Goal: Find specific page/section: Find specific page/section

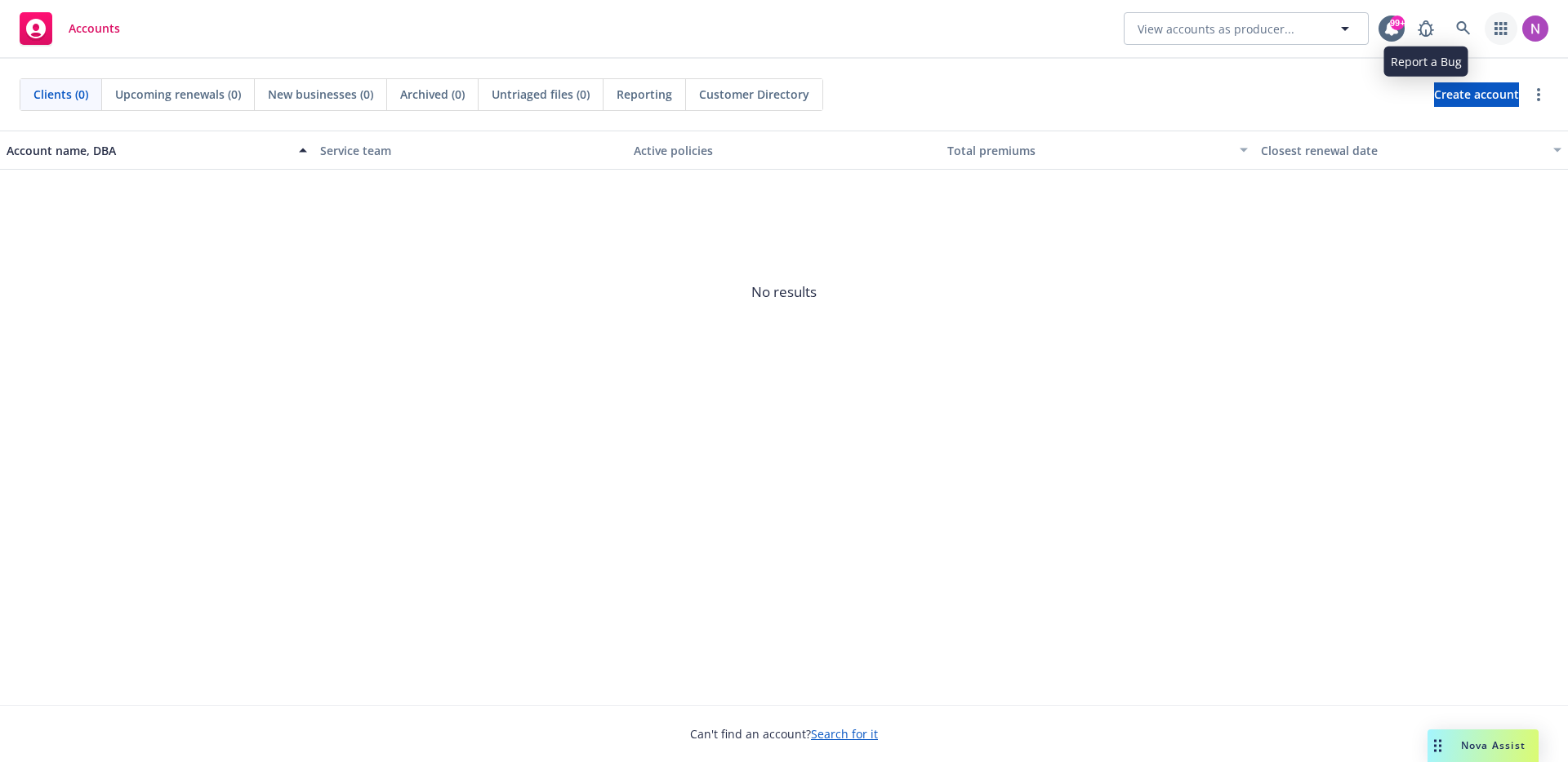
click at [1486, 30] on link "button" at bounding box center [1500, 28] width 33 height 33
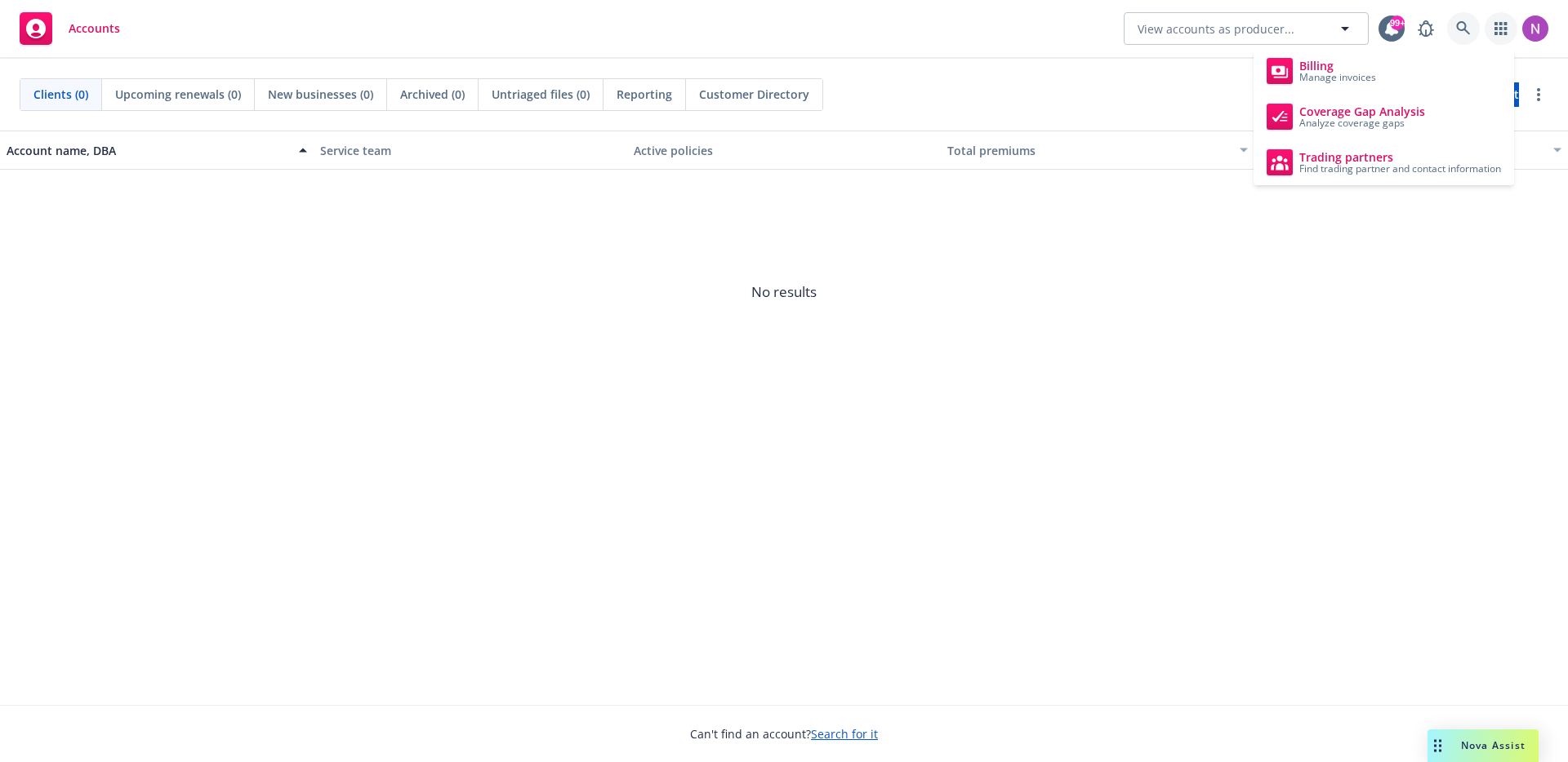
click at [1476, 31] on link at bounding box center [1462, 28] width 33 height 33
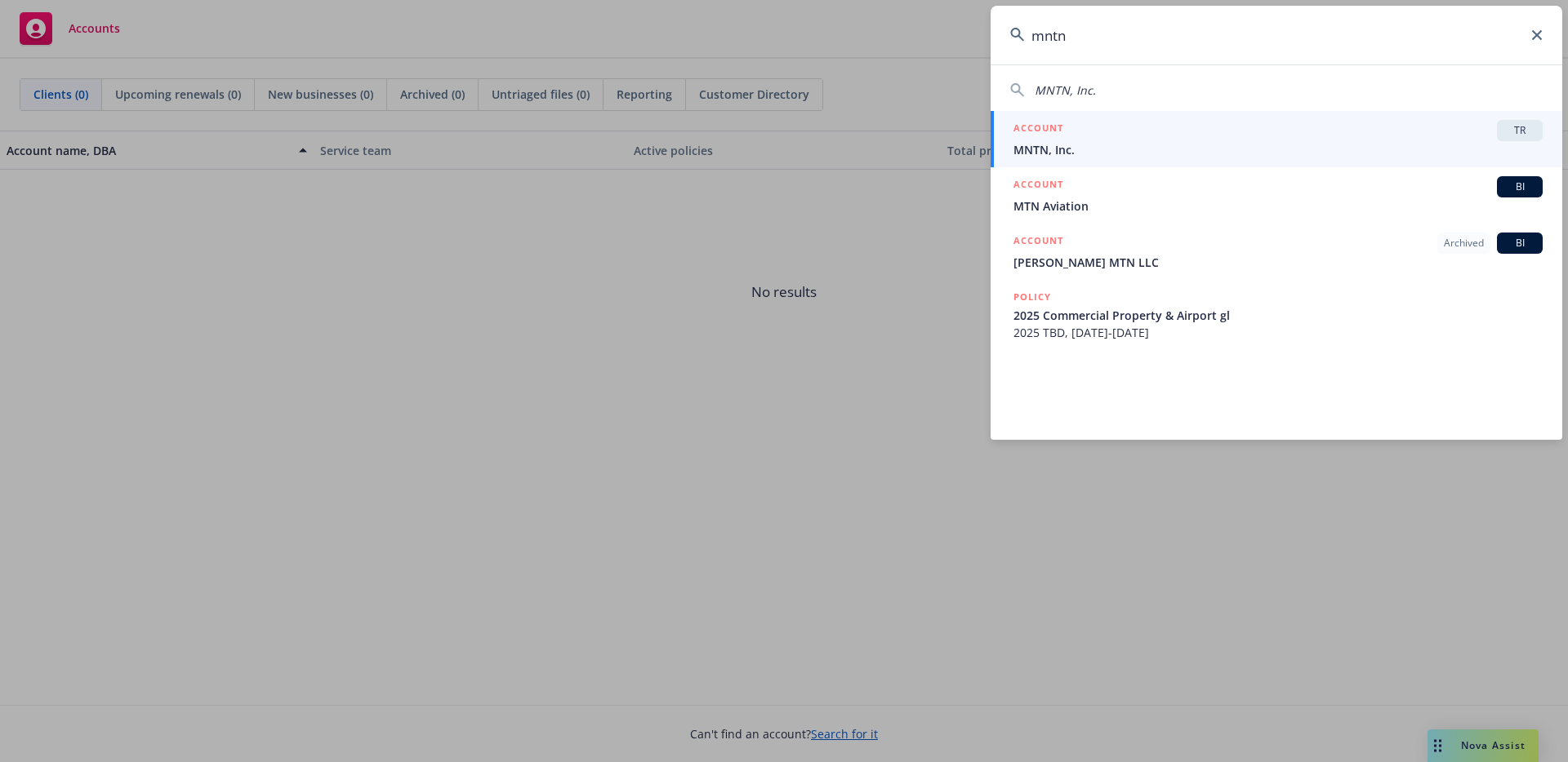
type input "mntn"
click at [1186, 117] on link "ACCOUNT TR MNTN, Inc." at bounding box center [1276, 139] width 572 height 56
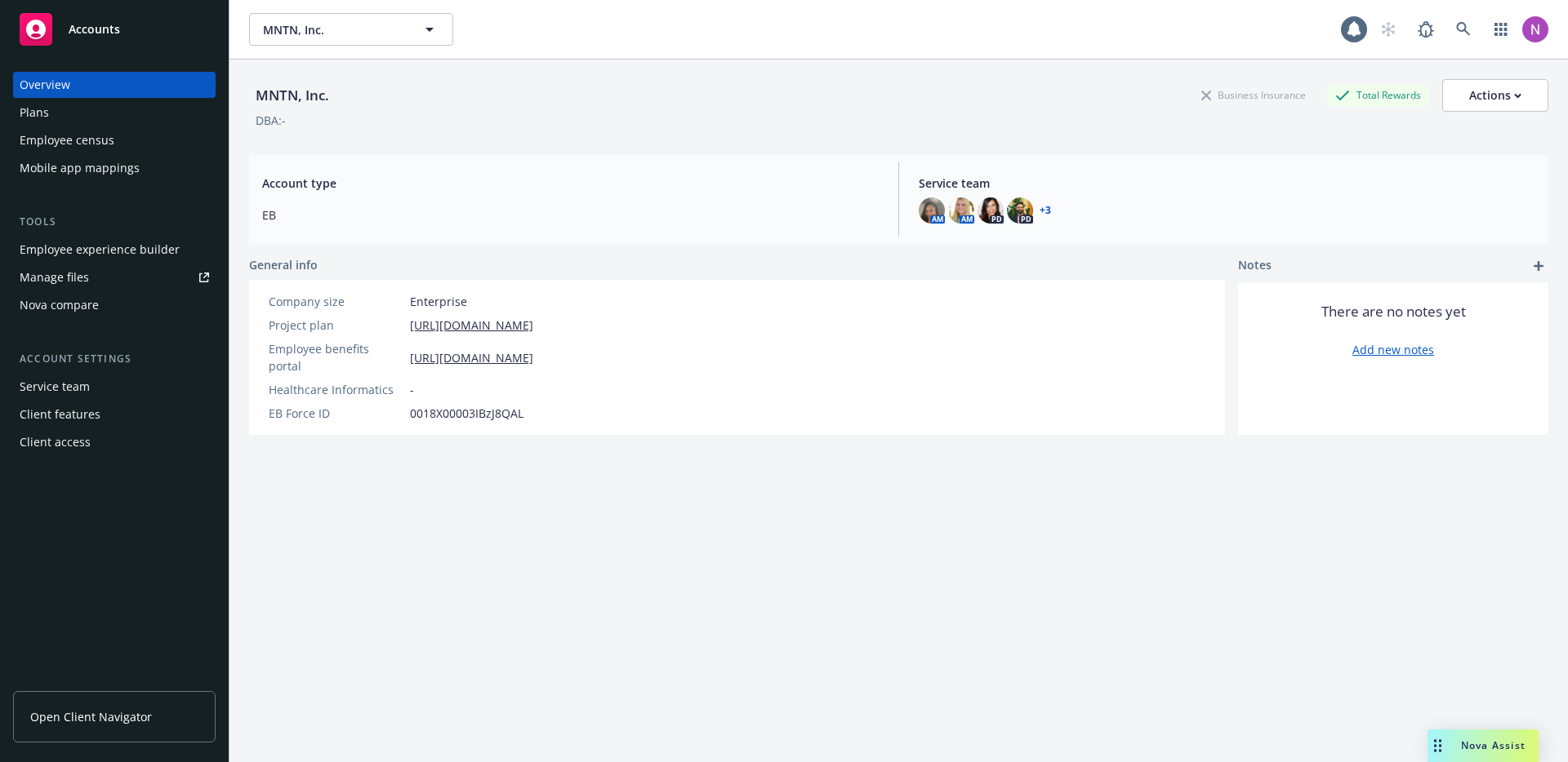
click at [64, 170] on div "Mobile app mappings" at bounding box center [80, 168] width 120 height 26
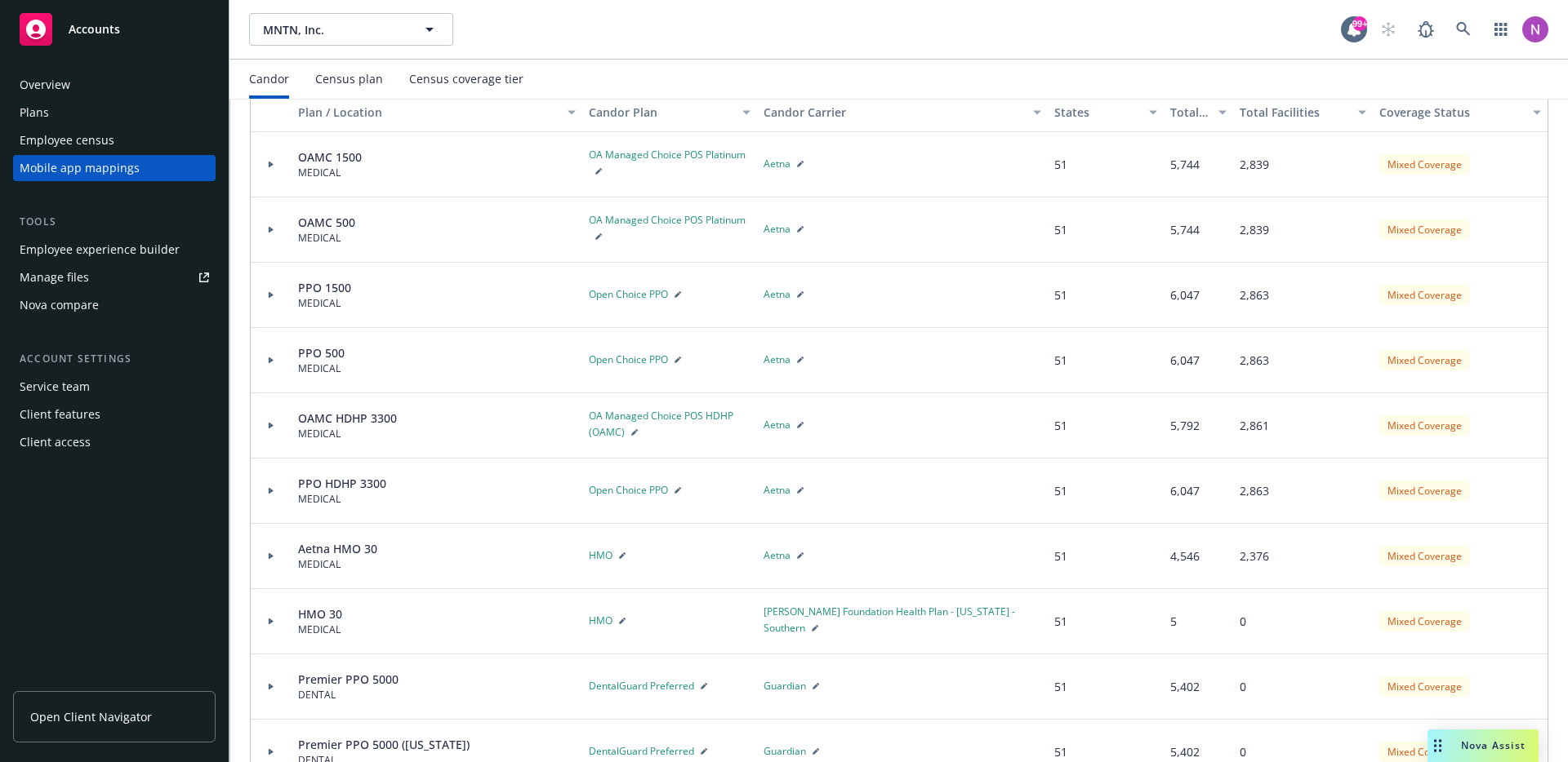
scroll to position [415, 0]
